Goal: Information Seeking & Learning: Learn about a topic

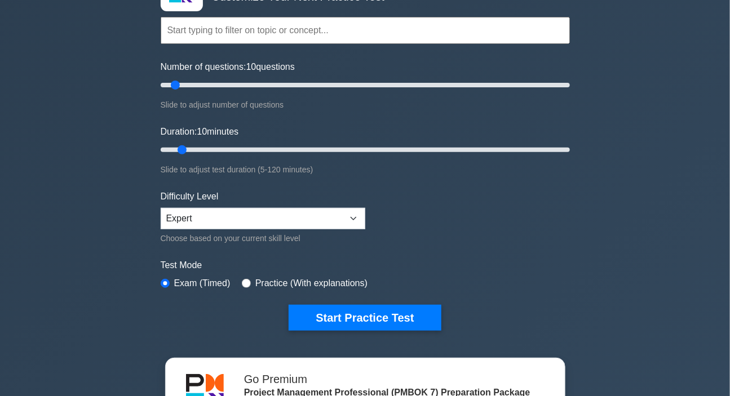
scroll to position [205, 0]
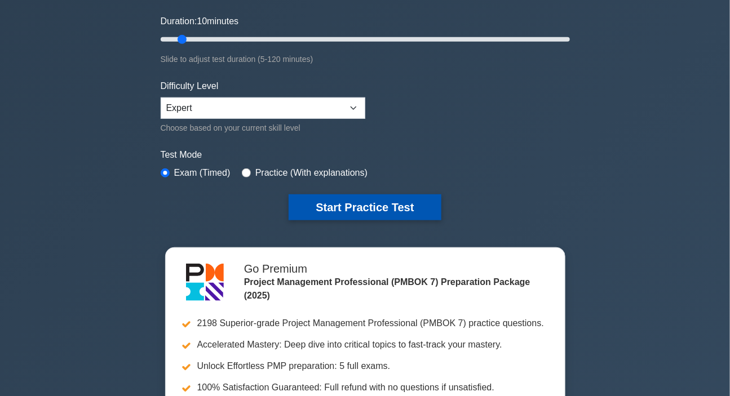
click at [311, 206] on button "Start Practice Test" at bounding box center [365, 207] width 152 height 26
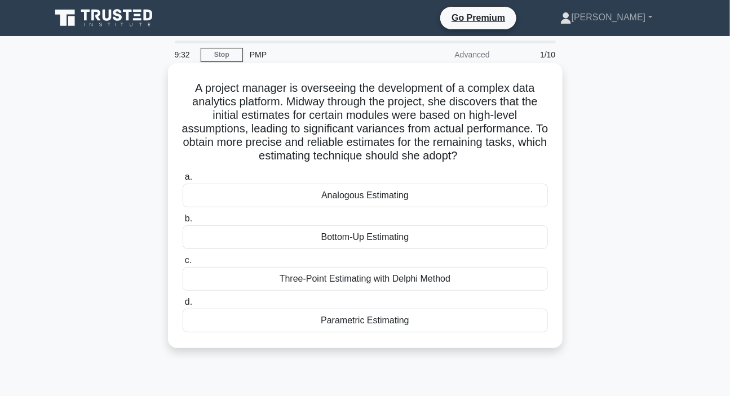
click at [358, 238] on div "Bottom-Up Estimating" at bounding box center [365, 237] width 365 height 24
click at [183, 223] on input "b. Bottom-Up Estimating" at bounding box center [183, 218] width 0 height 7
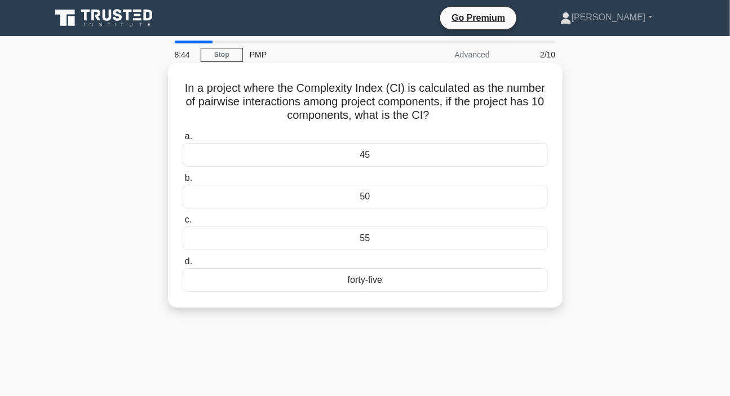
click at [369, 162] on div "45" at bounding box center [365, 155] width 365 height 24
click at [183, 140] on input "a. 45" at bounding box center [183, 136] width 0 height 7
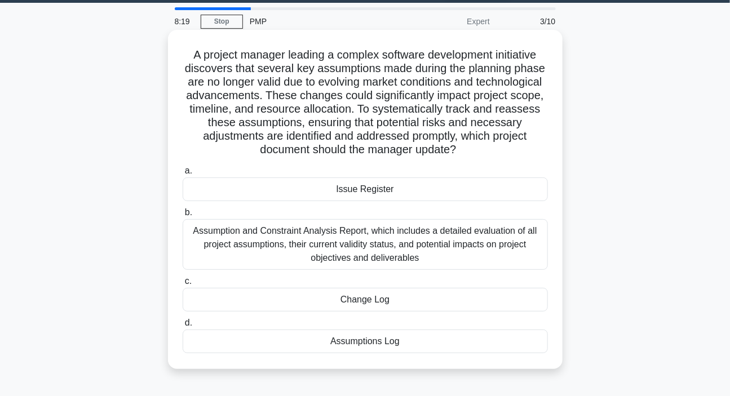
scroll to position [51, 0]
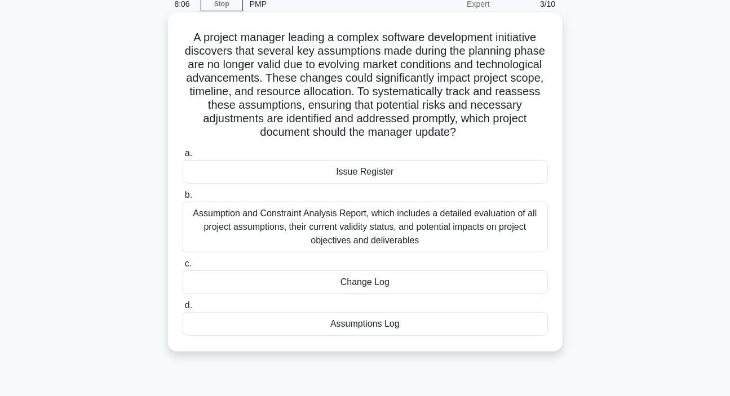
click at [393, 176] on div "Issue Register" at bounding box center [365, 172] width 365 height 24
click at [183, 157] on input "a. Issue Register" at bounding box center [183, 153] width 0 height 7
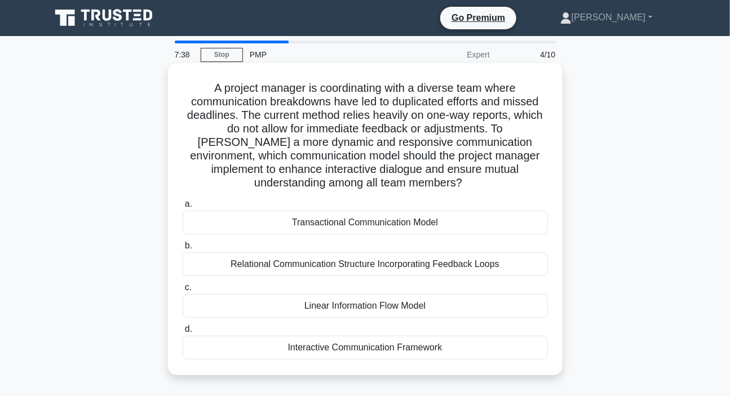
scroll to position [0, 0]
click at [353, 219] on div "Transactional Communication Model" at bounding box center [365, 223] width 365 height 24
click at [183, 208] on input "a. Transactional Communication Model" at bounding box center [183, 204] width 0 height 7
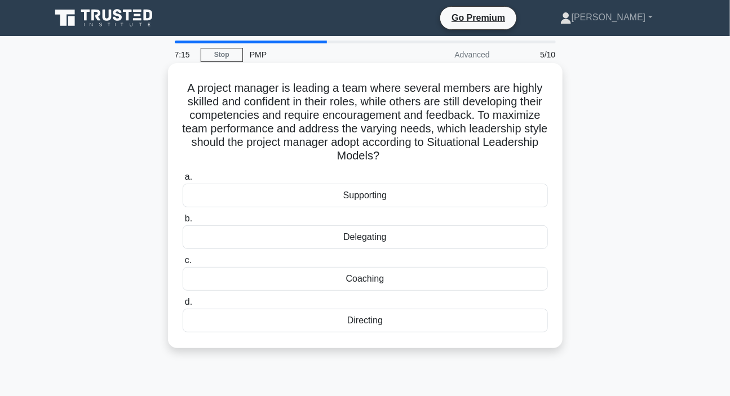
click at [362, 280] on div "Coaching" at bounding box center [365, 279] width 365 height 24
click at [183, 264] on input "c. Coaching" at bounding box center [183, 260] width 0 height 7
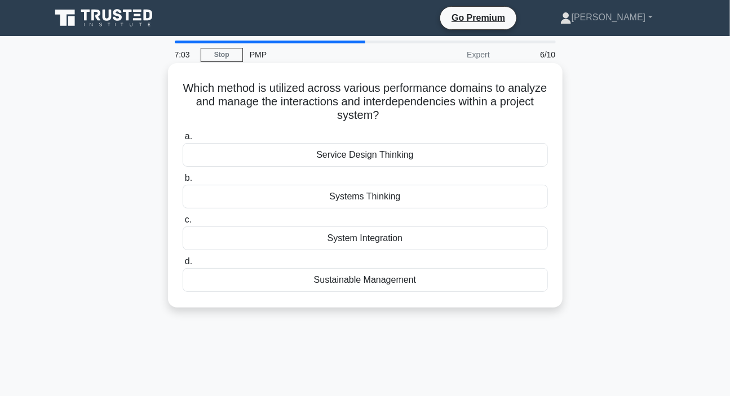
click at [362, 206] on div "Systems Thinking" at bounding box center [365, 197] width 365 height 24
click at [183, 182] on input "b. Systems Thinking" at bounding box center [183, 178] width 0 height 7
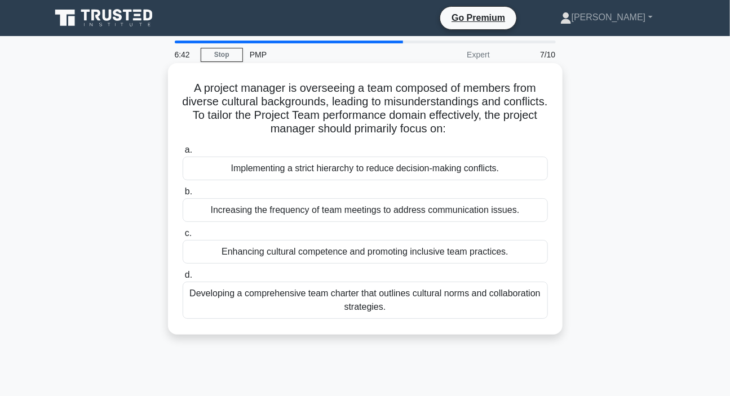
click at [361, 300] on div "Developing a comprehensive team charter that outlines cultural norms and collab…" at bounding box center [365, 300] width 365 height 37
click at [183, 279] on input "d. Developing a comprehensive team charter that outlines cultural norms and col…" at bounding box center [183, 275] width 0 height 7
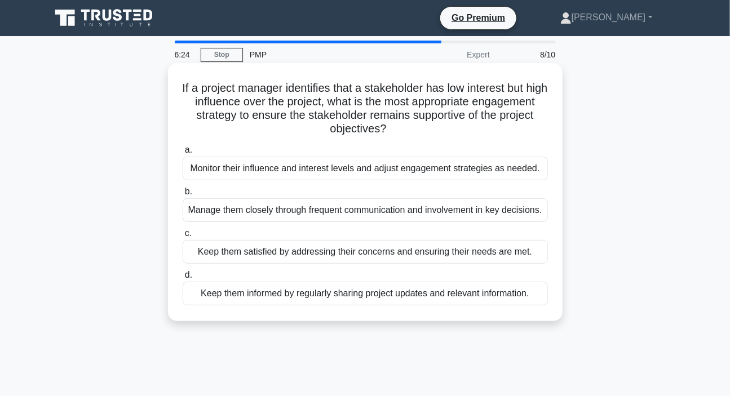
click at [311, 264] on div "Keep them satisfied by addressing their concerns and ensuring their needs are m…" at bounding box center [365, 252] width 365 height 24
click at [183, 237] on input "c. Keep them satisfied by addressing their concerns and ensuring their needs ar…" at bounding box center [183, 233] width 0 height 7
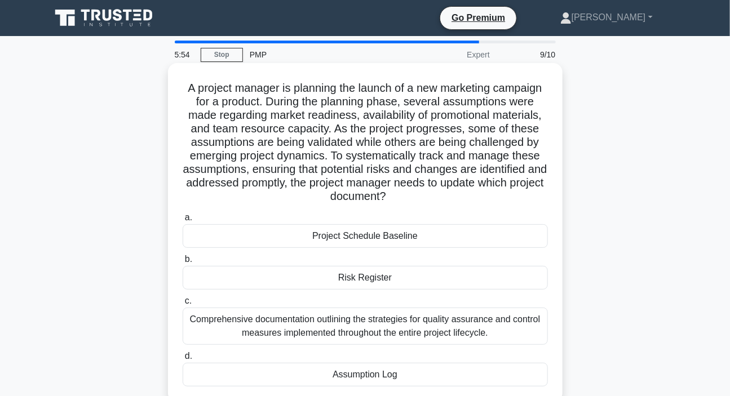
click at [344, 371] on div "Assumption Log" at bounding box center [365, 375] width 365 height 24
click at [183, 360] on input "d. Assumption Log" at bounding box center [183, 356] width 0 height 7
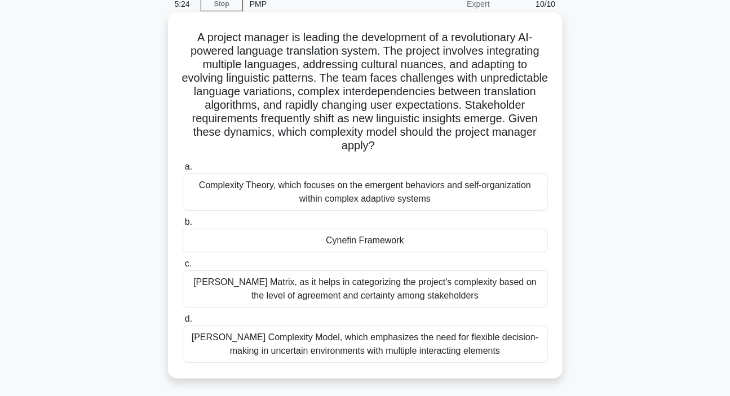
scroll to position [102, 0]
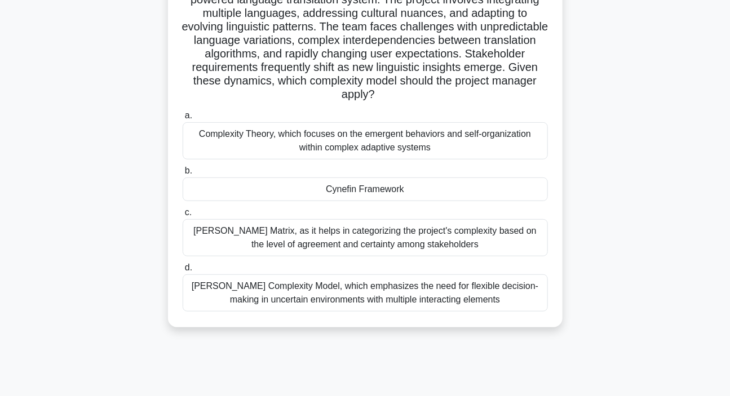
click at [373, 193] on div "Cynefin Framework" at bounding box center [365, 190] width 365 height 24
click at [183, 175] on input "b. Cynefin Framework" at bounding box center [183, 170] width 0 height 7
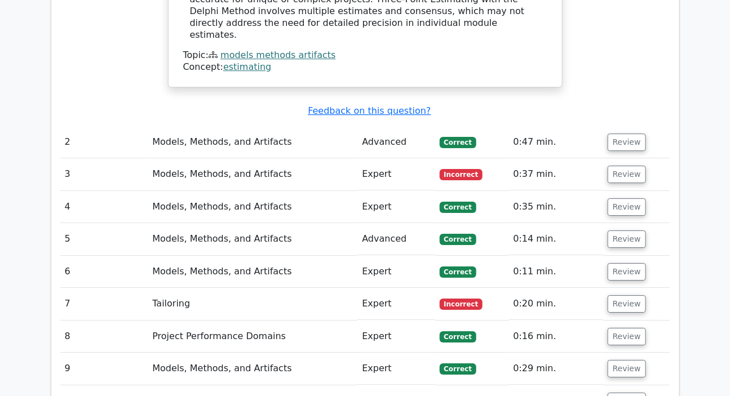
scroll to position [1281, 0]
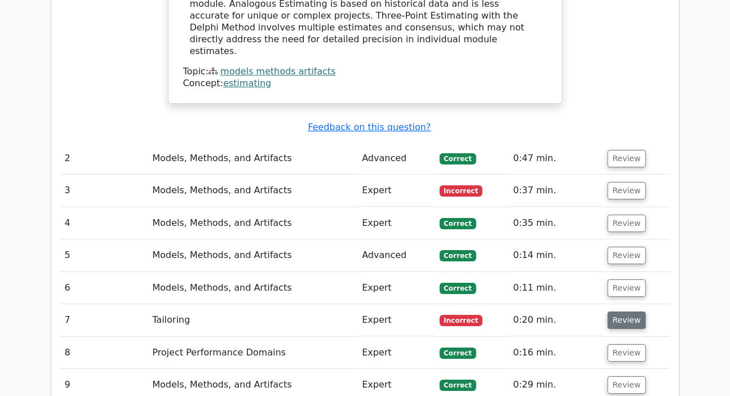
click at [629, 312] on button "Review" at bounding box center [627, 320] width 38 height 17
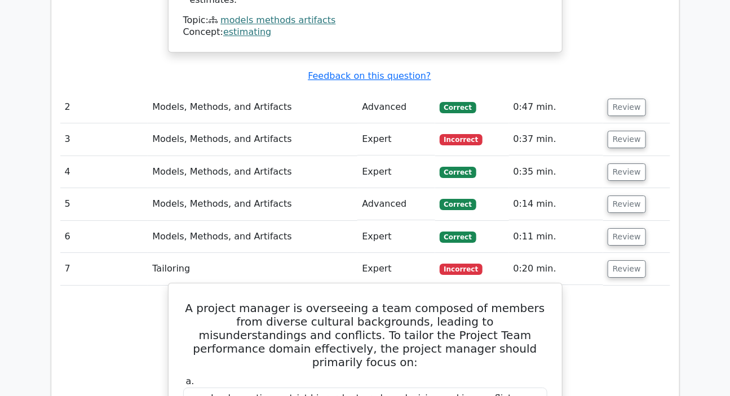
scroll to position [1229, 0]
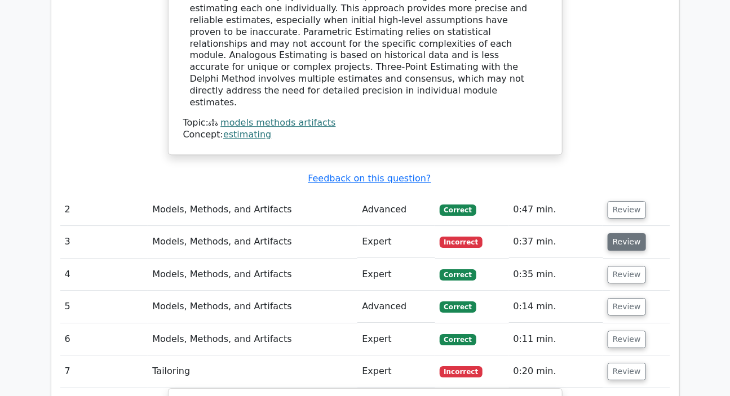
click at [617, 233] on button "Review" at bounding box center [627, 241] width 38 height 17
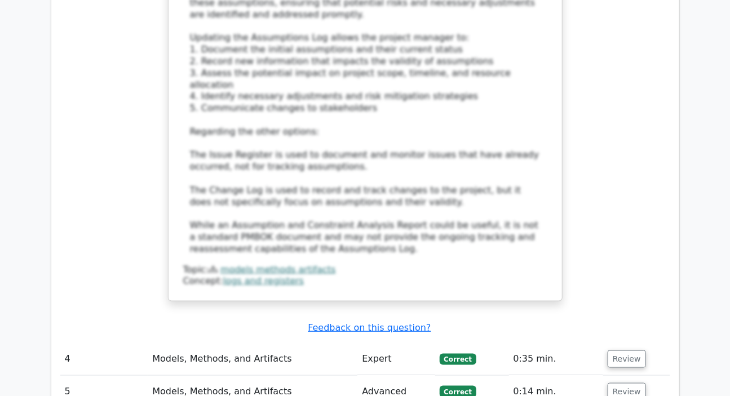
scroll to position [2101, 0]
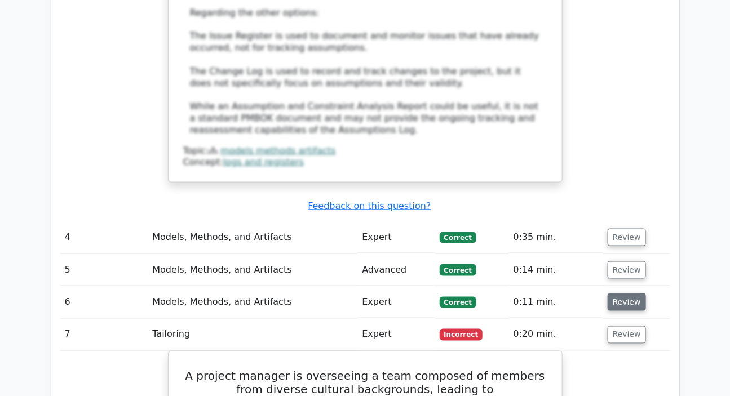
click at [624, 294] on button "Review" at bounding box center [627, 302] width 38 height 17
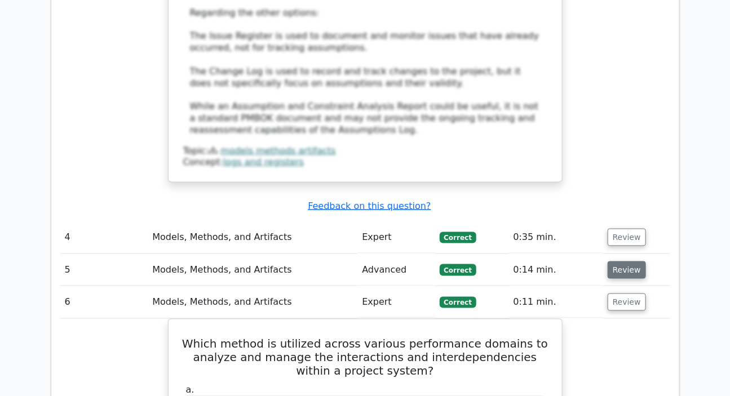
click at [626, 262] on button "Review" at bounding box center [627, 270] width 38 height 17
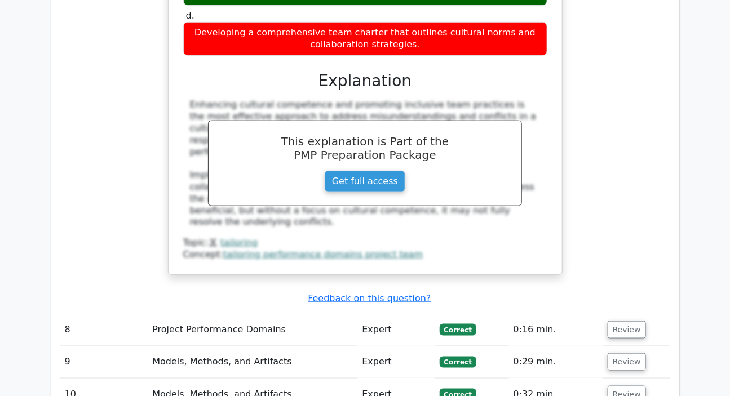
scroll to position [3586, 0]
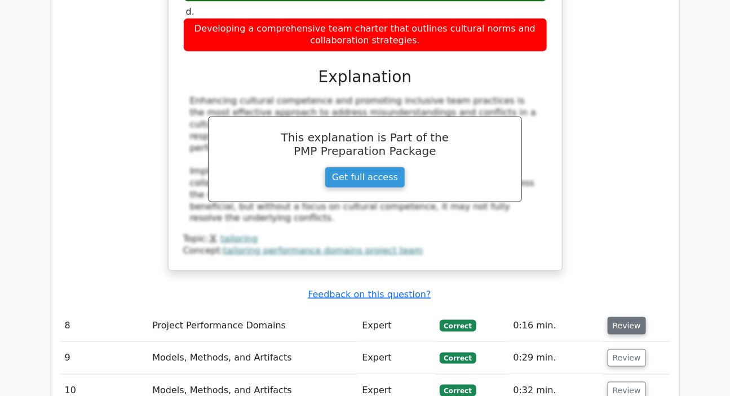
click at [621, 317] on button "Review" at bounding box center [627, 325] width 38 height 17
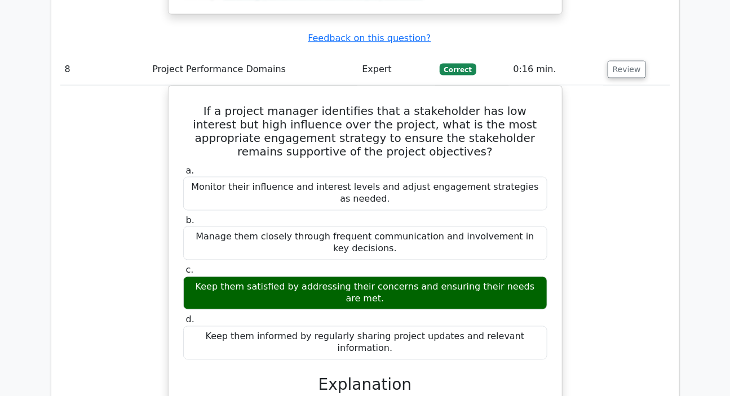
scroll to position [3996, 0]
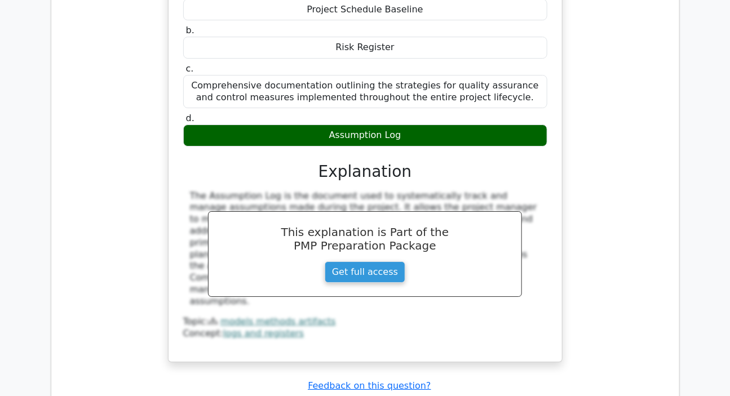
scroll to position [4714, 0]
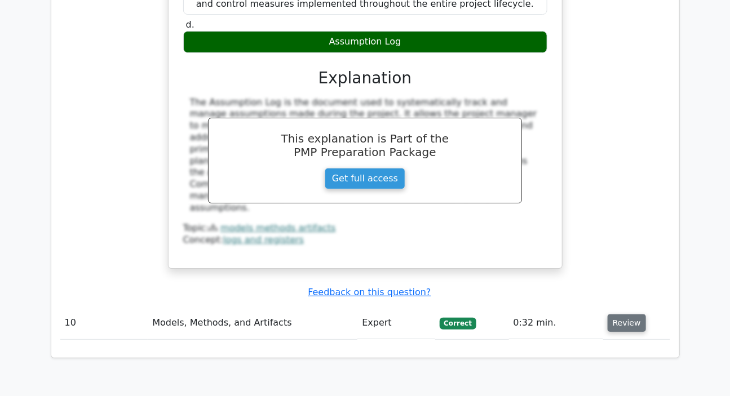
click at [623, 315] on button "Review" at bounding box center [627, 323] width 38 height 17
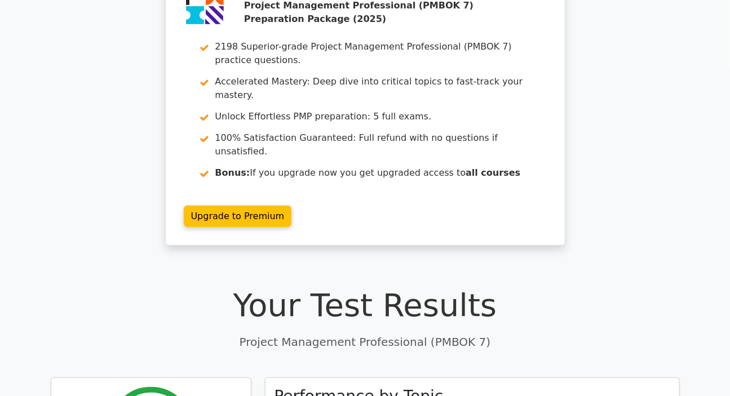
scroll to position [0, 0]
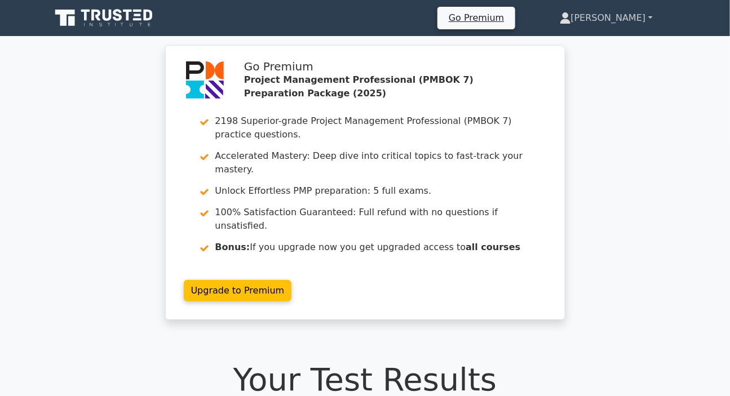
click at [612, 10] on link "[PERSON_NAME]" at bounding box center [606, 18] width 147 height 23
click at [590, 37] on link "Profile" at bounding box center [577, 45] width 89 height 18
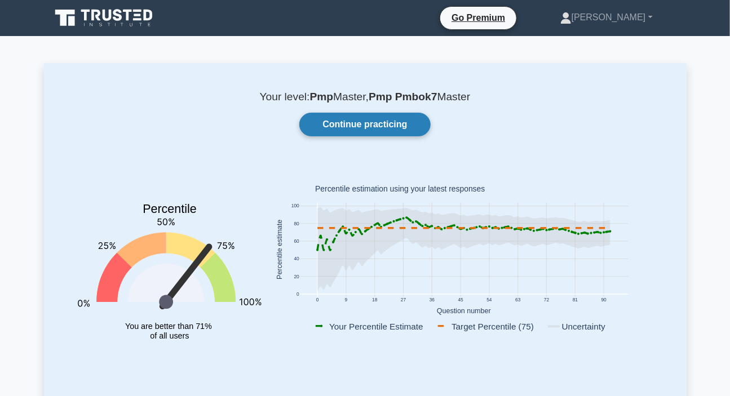
click at [371, 127] on link "Continue practicing" at bounding box center [364, 125] width 131 height 24
